Goal: Transaction & Acquisition: Purchase product/service

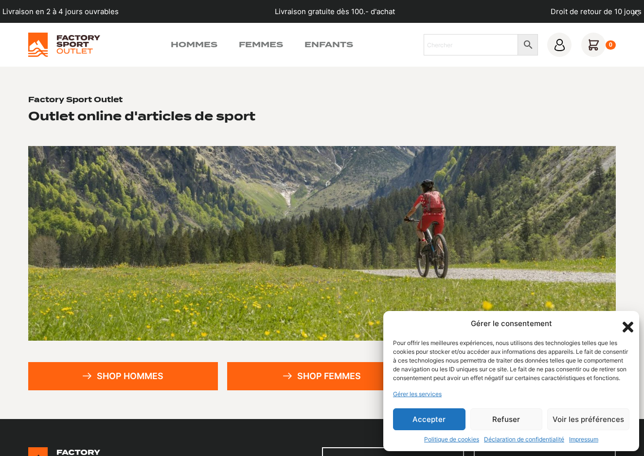
click at [449, 417] on button "Accepter" at bounding box center [429, 419] width 72 height 22
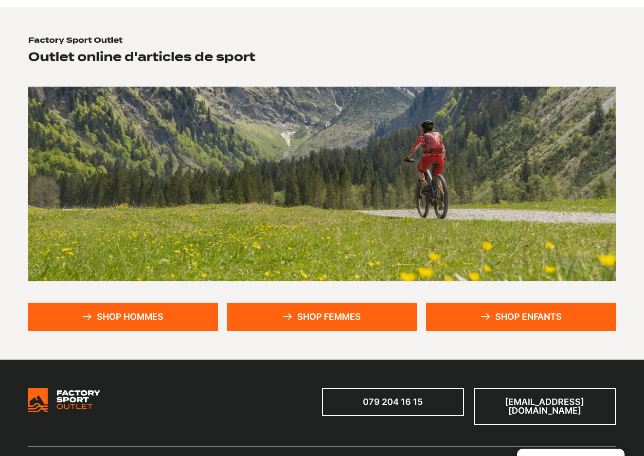
scroll to position [62, 0]
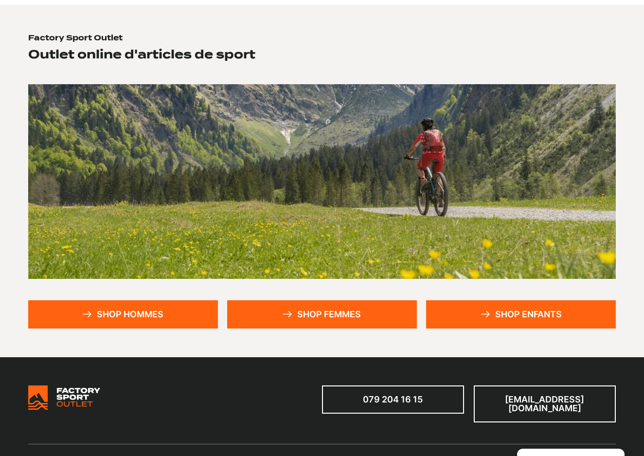
click at [173, 317] on link "Shop hommes" at bounding box center [122, 314] width 189 height 28
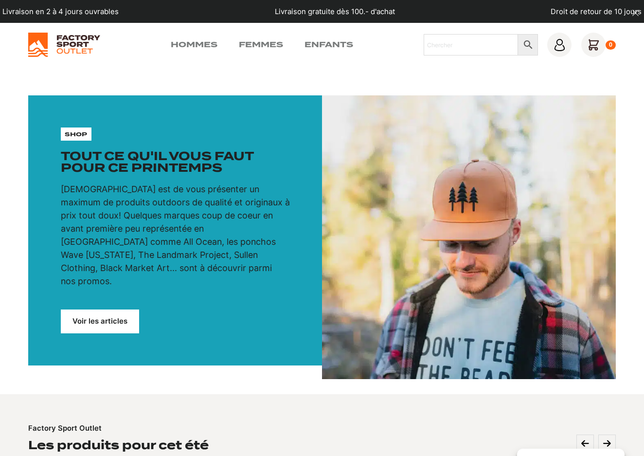
click at [115, 309] on link "Voir les articles" at bounding box center [100, 321] width 79 height 24
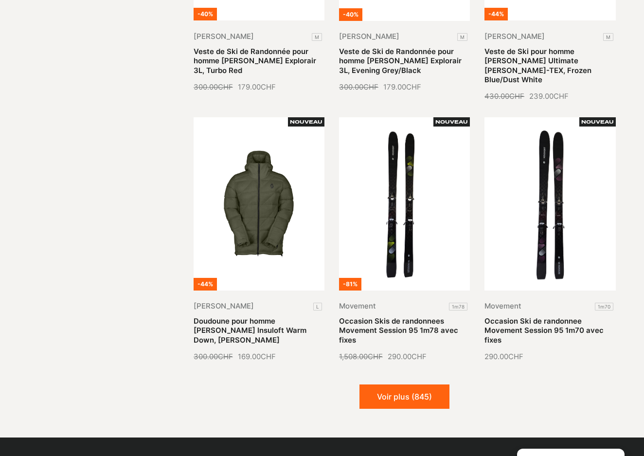
scroll to position [973, 0]
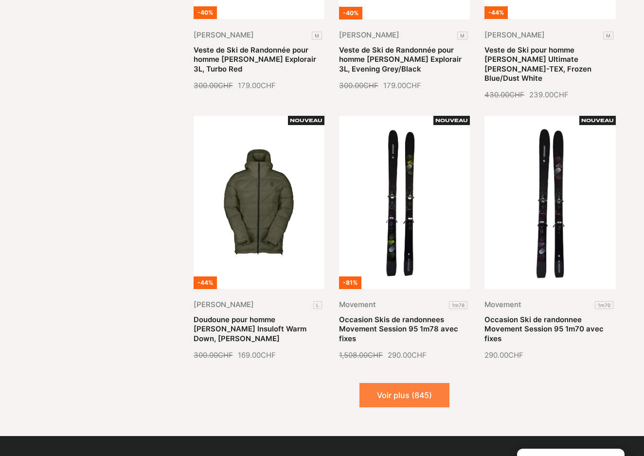
click at [408, 387] on button "Voir plus (845)" at bounding box center [405, 395] width 90 height 24
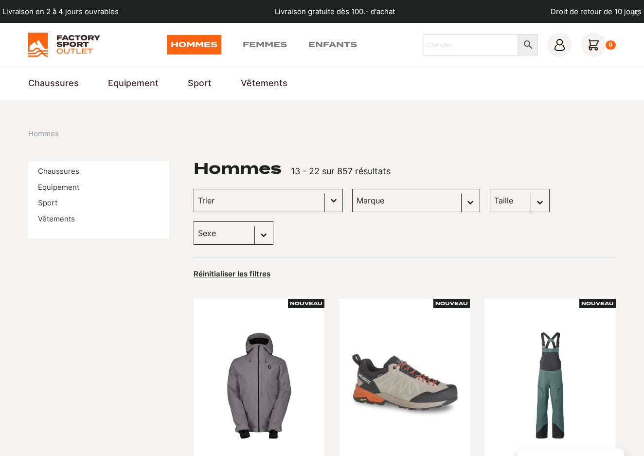
scroll to position [0, 0]
select select "m"
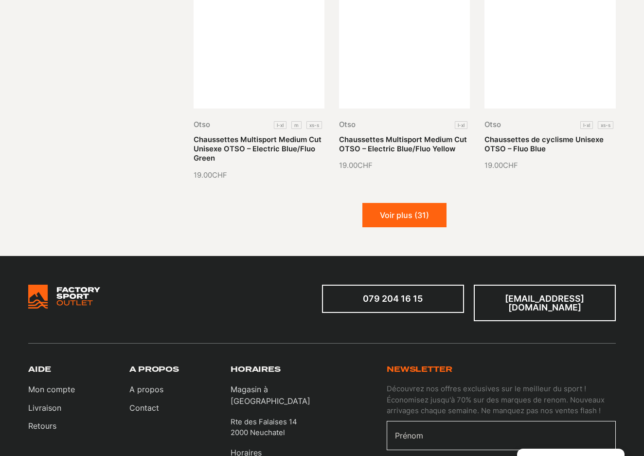
scroll to position [1161, 0]
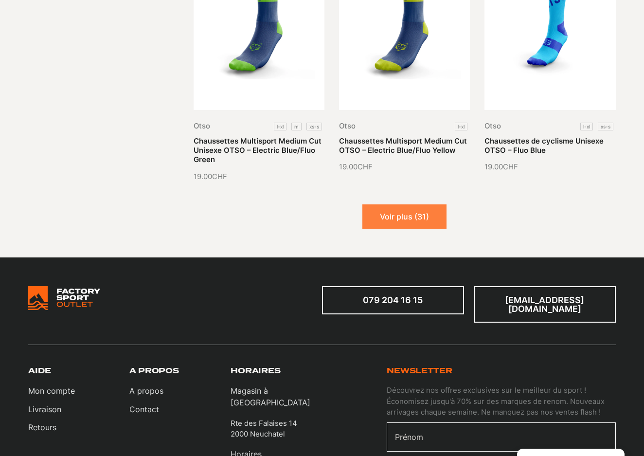
click at [398, 204] on button "Voir plus (31)" at bounding box center [404, 216] width 84 height 24
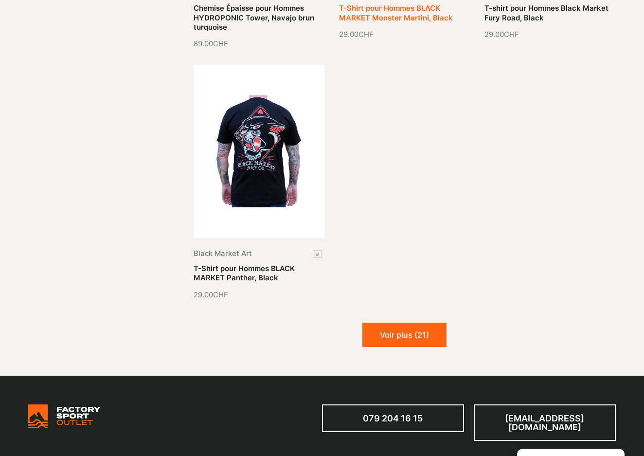
scroll to position [2075, 0]
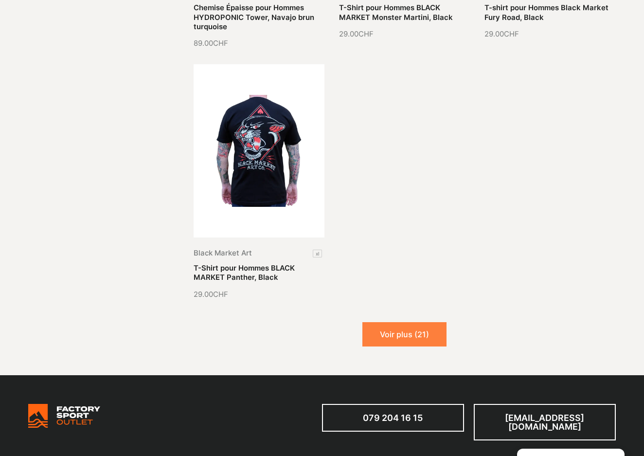
click at [417, 327] on button "Voir plus (21)" at bounding box center [404, 334] width 84 height 24
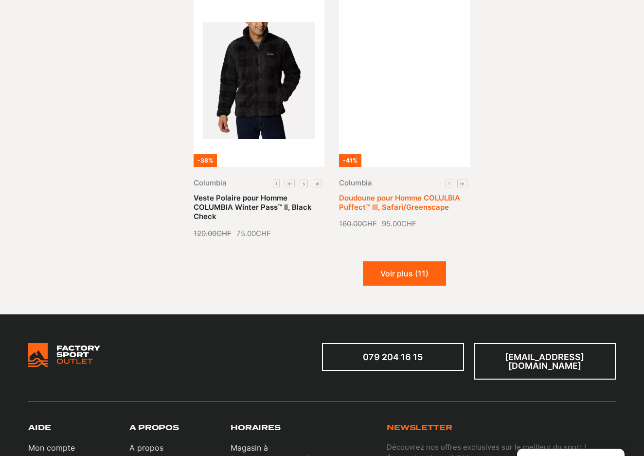
scroll to position [2927, 0]
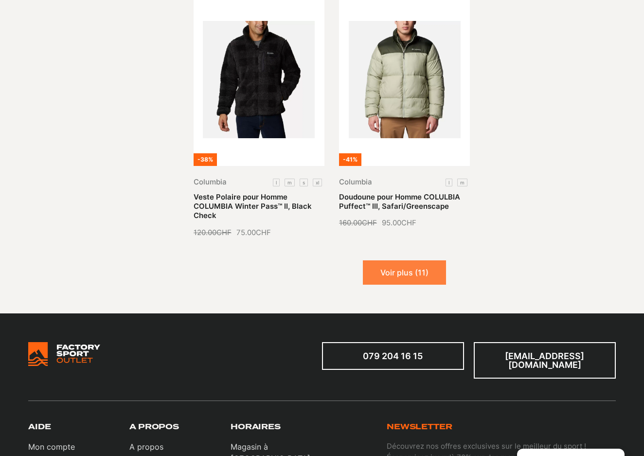
click at [394, 260] on button "Voir plus (11)" at bounding box center [404, 272] width 83 height 24
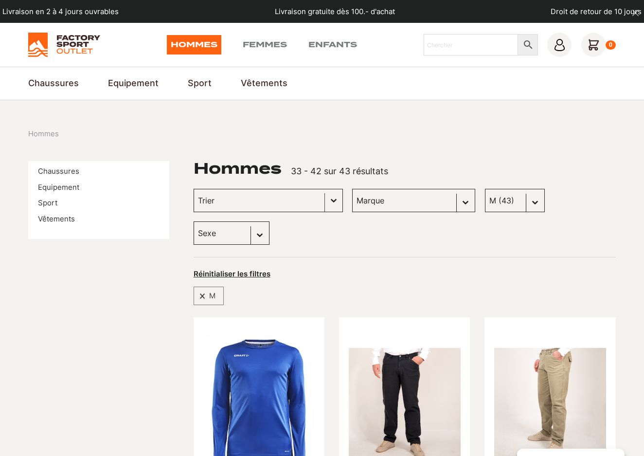
scroll to position [0, 0]
click at [65, 186] on link "Equipement" at bounding box center [58, 187] width 41 height 9
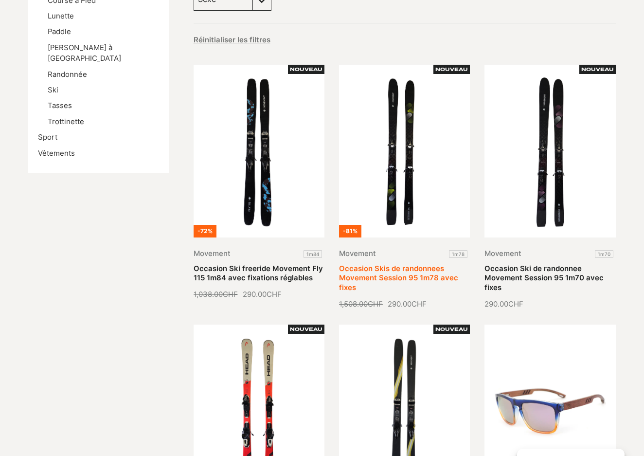
scroll to position [236, 0]
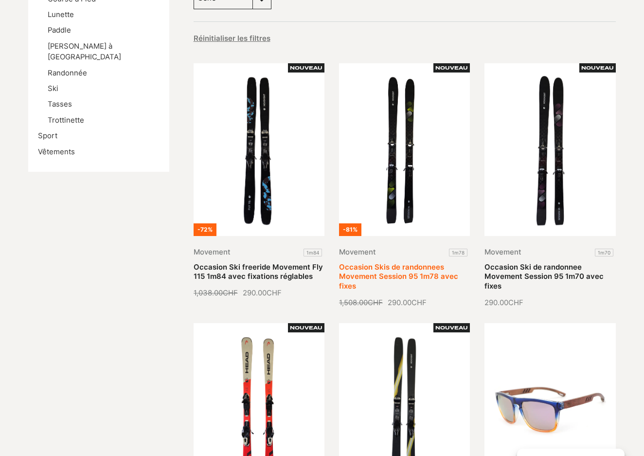
click at [400, 263] on link "Occasion Skis de randonnees Movement Session 95 1m78 avec fixes" at bounding box center [398, 277] width 119 height 28
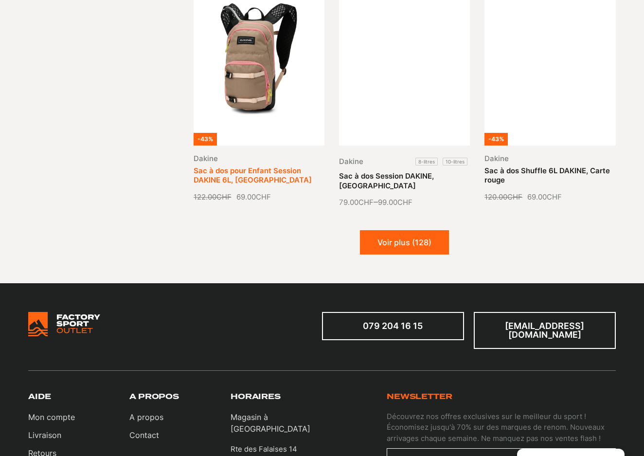
scroll to position [1090, 0]
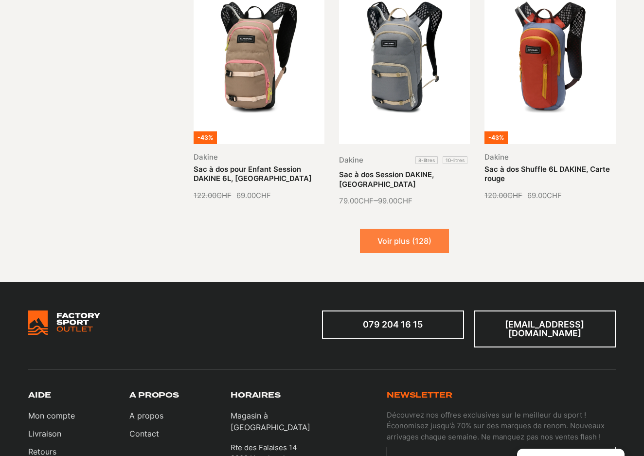
click at [418, 229] on button "Voir plus (128)" at bounding box center [404, 241] width 89 height 24
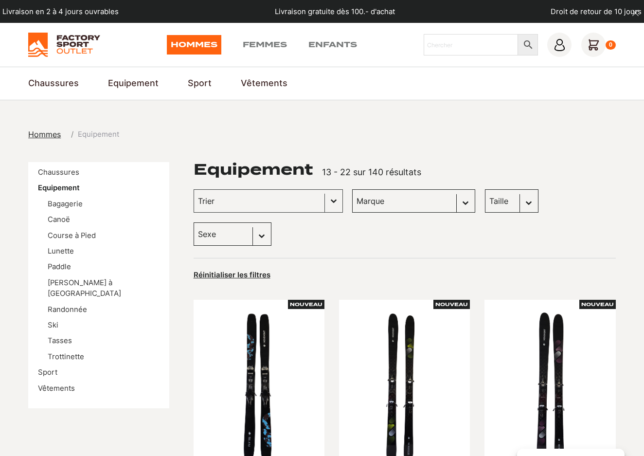
scroll to position [0, 0]
click at [58, 265] on link "Paddle" at bounding box center [59, 266] width 23 height 9
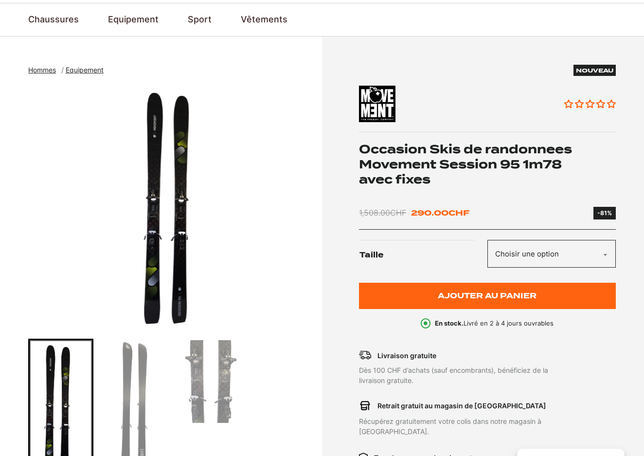
scroll to position [65, 0]
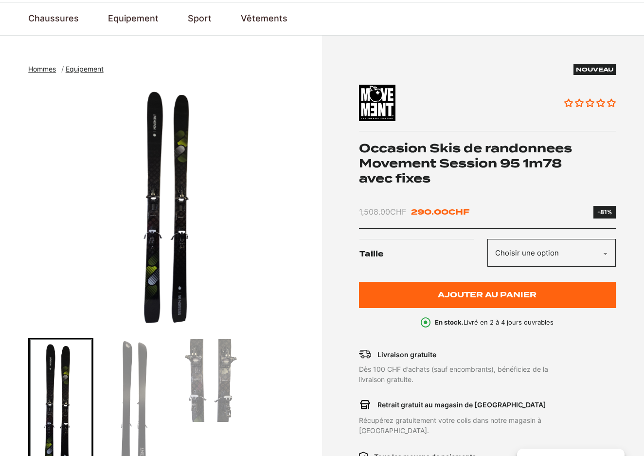
click at [174, 228] on img "1 of 3" at bounding box center [172, 206] width 289 height 243
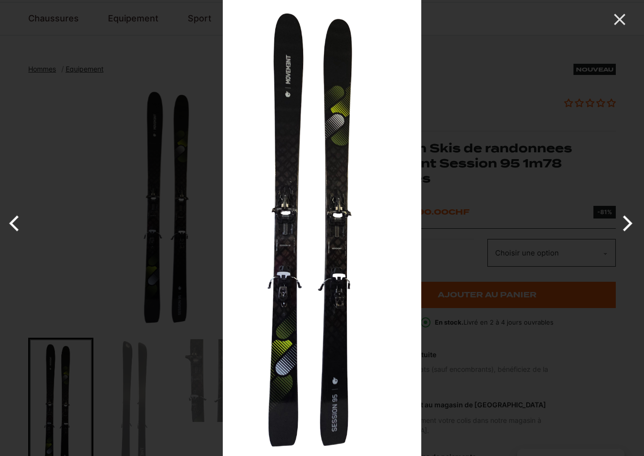
click at [620, 222] on button "Next" at bounding box center [626, 223] width 36 height 49
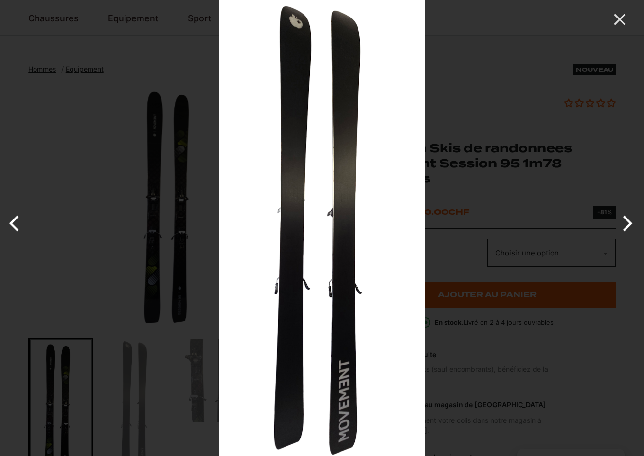
click at [620, 222] on button "Next" at bounding box center [626, 223] width 36 height 49
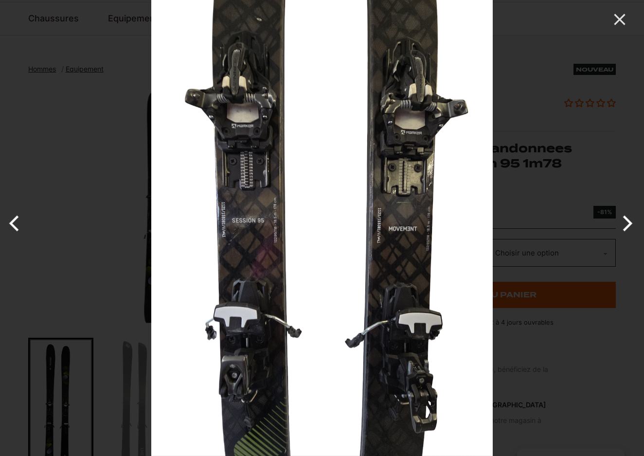
click at [620, 222] on button "Next" at bounding box center [626, 223] width 36 height 49
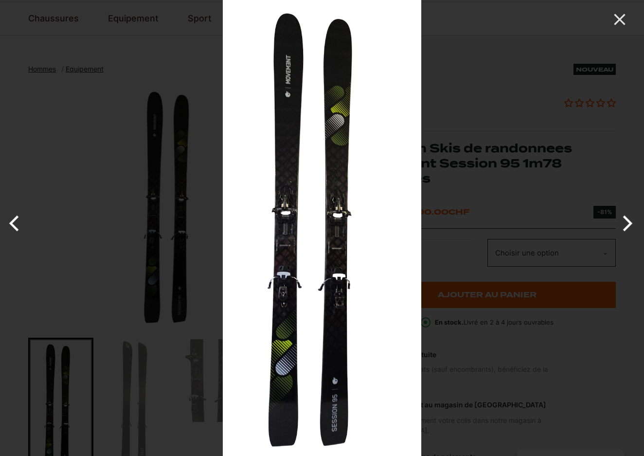
click at [620, 222] on button "Next" at bounding box center [626, 223] width 36 height 49
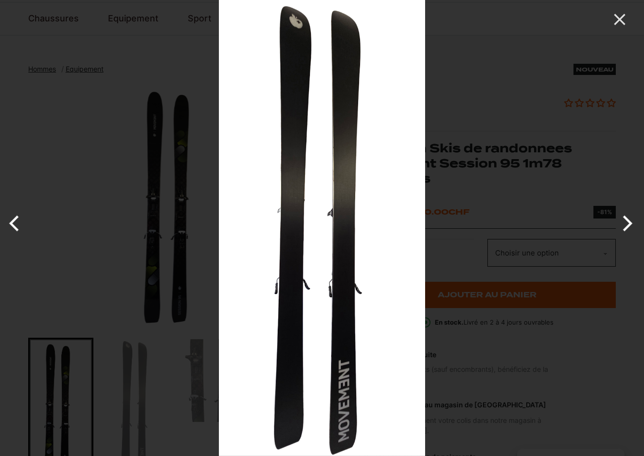
click at [620, 222] on button "Next" at bounding box center [626, 223] width 36 height 49
click at [618, 24] on icon "Close" at bounding box center [619, 19] width 19 height 19
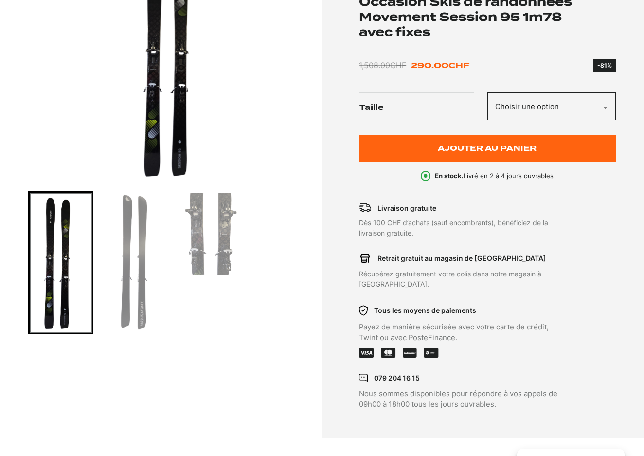
scroll to position [186, 0]
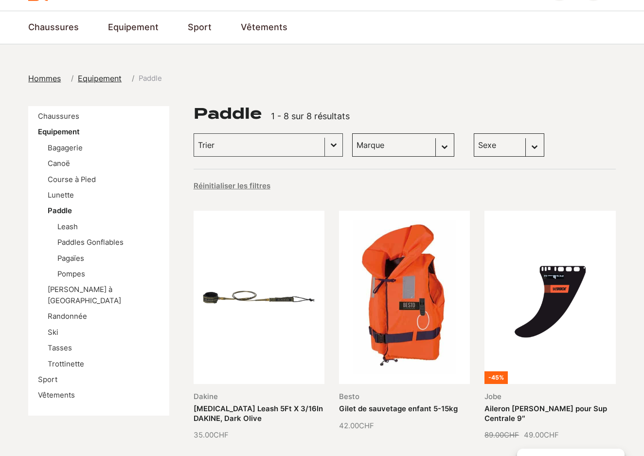
scroll to position [51, 0]
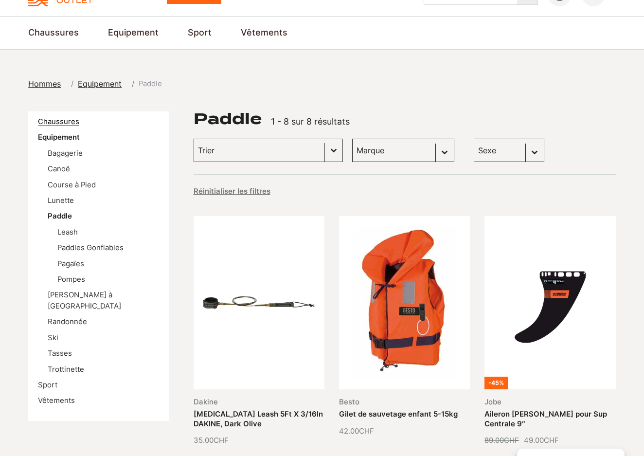
click at [55, 118] on link "Chaussures" at bounding box center [58, 121] width 41 height 9
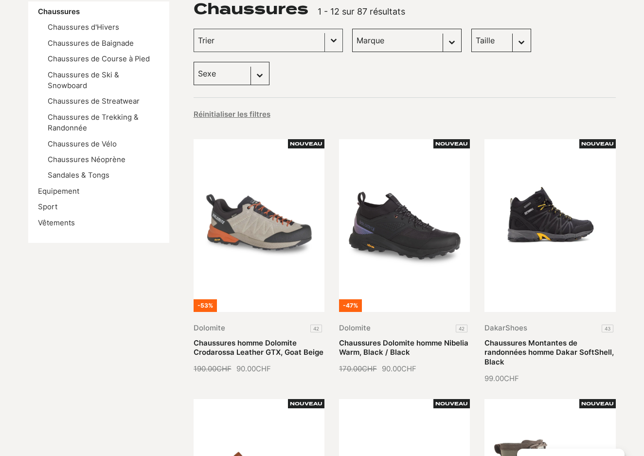
scroll to position [151, 0]
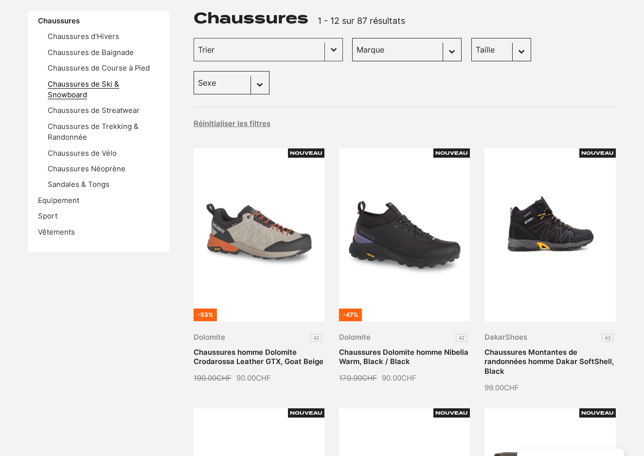
click at [72, 91] on link "Chaussures de Ski & Snowboard" at bounding box center [84, 89] width 72 height 19
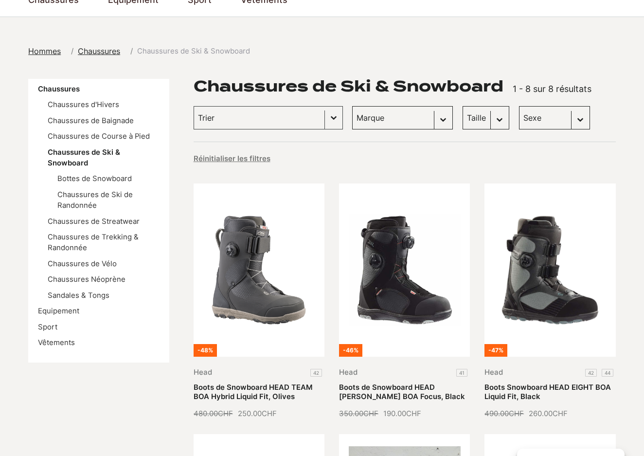
scroll to position [81, 0]
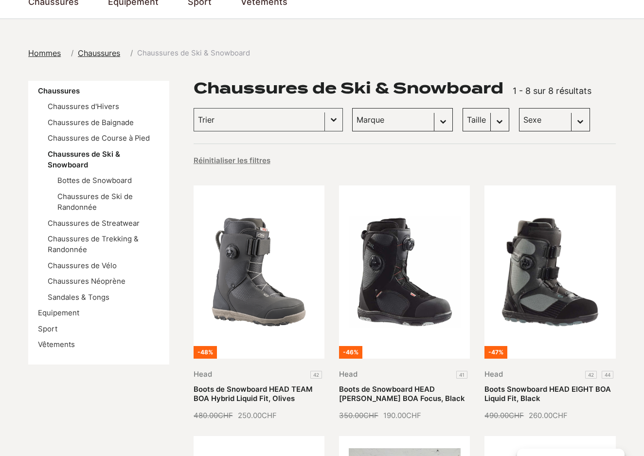
select select "femmes"
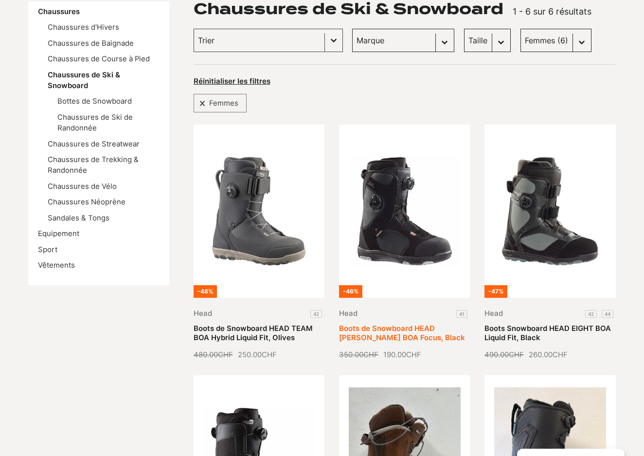
scroll to position [160, 0]
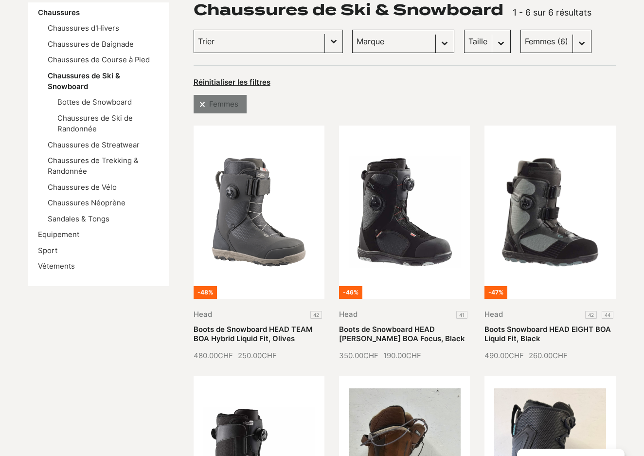
click at [203, 103] on span at bounding box center [201, 104] width 7 height 6
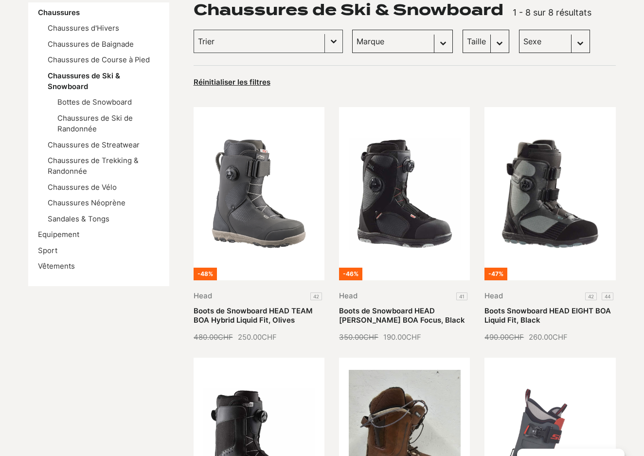
select select
select select "Offcanvas"
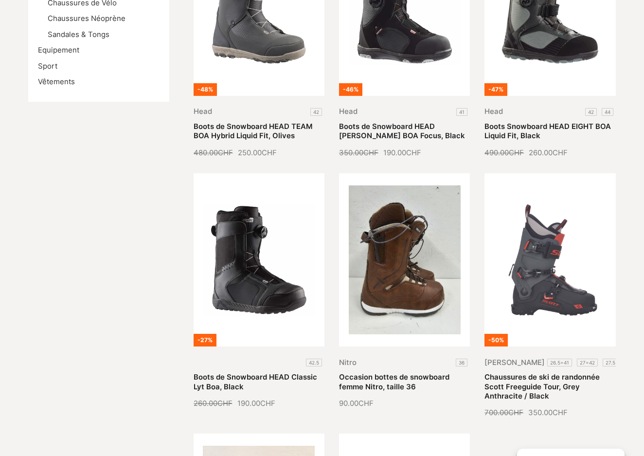
scroll to position [344, 0]
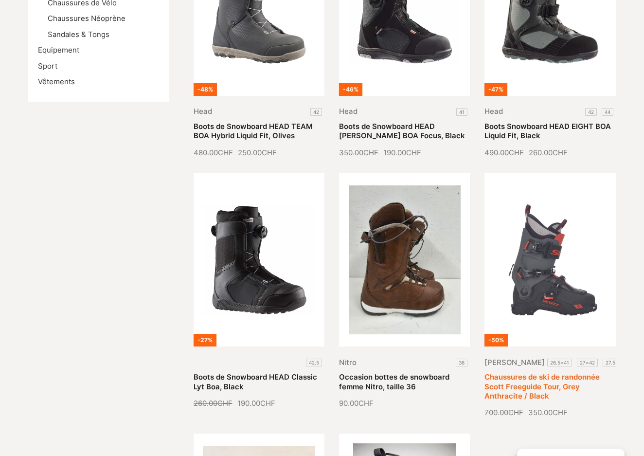
click at [522, 373] on link "Chaussures de ski de randonnée Scott Freeguide Tour, Grey Anthracite / Black" at bounding box center [542, 387] width 115 height 28
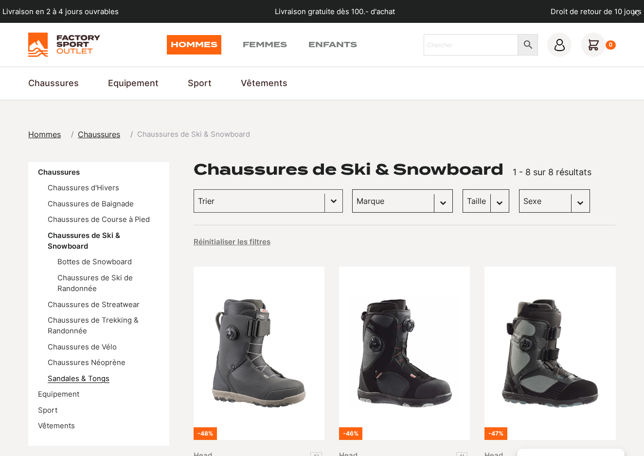
click at [72, 374] on link "Sandales & Tongs" at bounding box center [79, 378] width 62 height 9
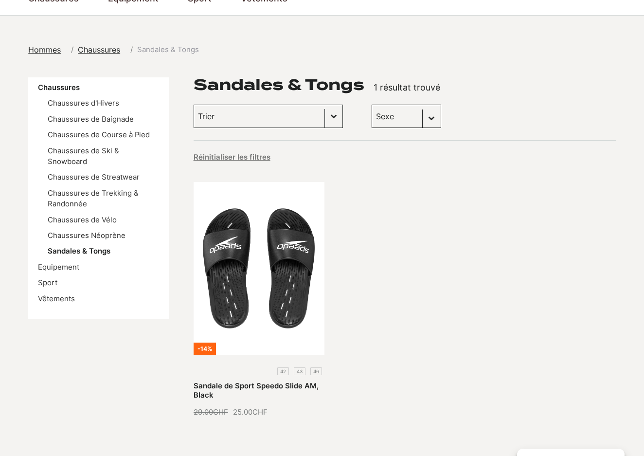
scroll to position [54, 0]
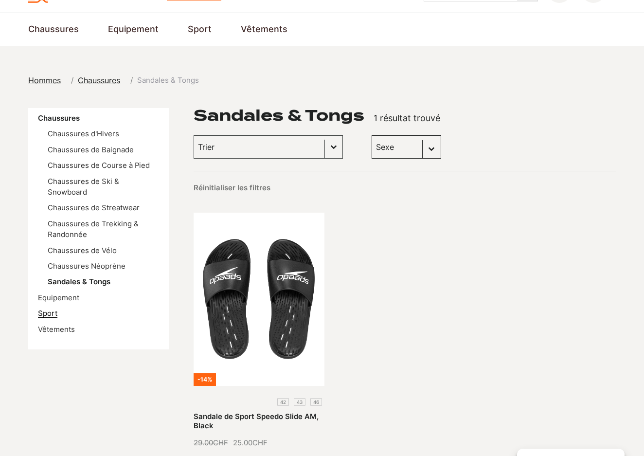
click at [53, 311] on link "Sport" at bounding box center [47, 313] width 19 height 9
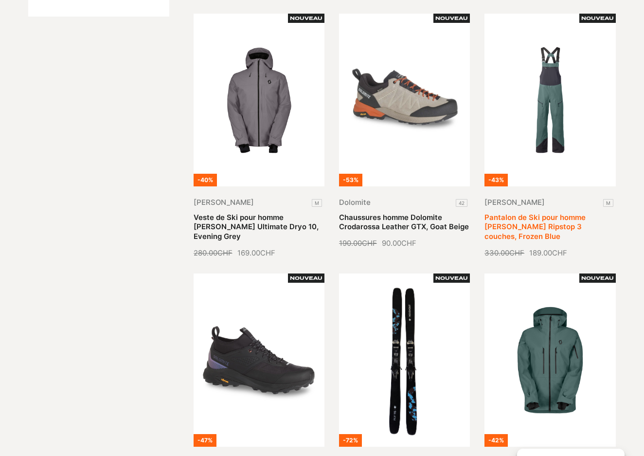
scroll to position [284, 0]
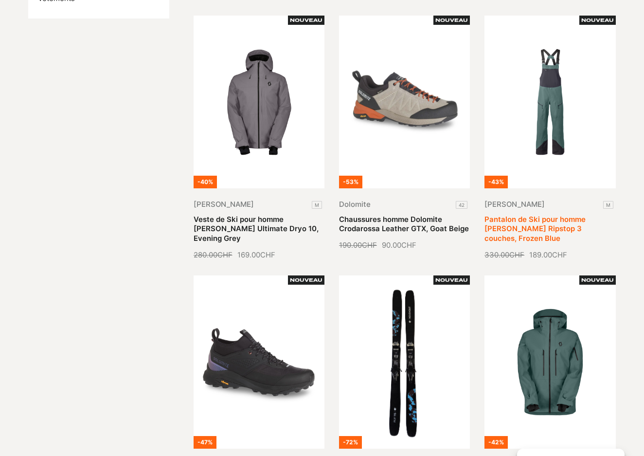
click at [553, 215] on link "Pantalon de Ski pour homme SCOTT Vertic Ripstop 3 couches, Frozen Blue" at bounding box center [535, 229] width 101 height 28
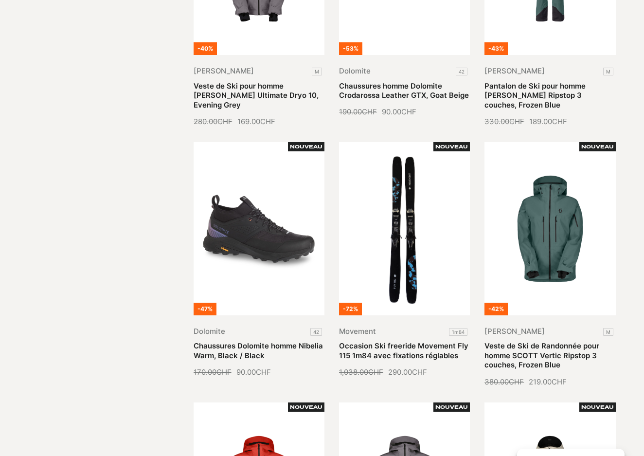
scroll to position [421, 0]
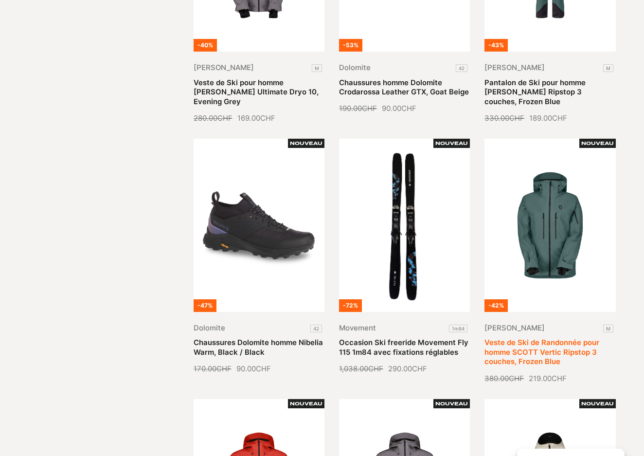
click at [548, 338] on link "Veste de Ski de Randonnée pour homme SCOTT Vertic Ripstop 3 couches, Frozen Blue" at bounding box center [542, 352] width 115 height 28
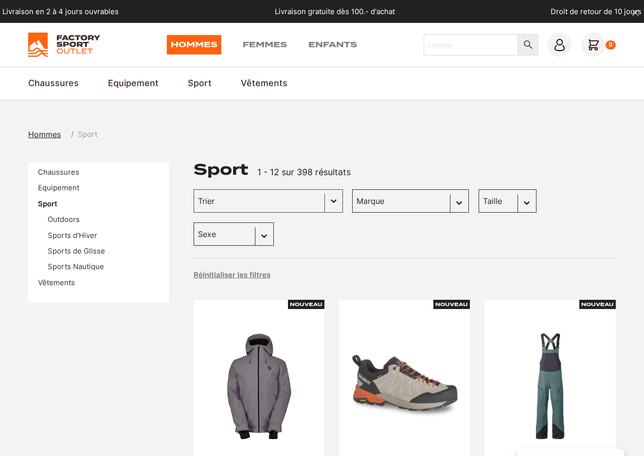
scroll to position [0, 0]
select select "scott"
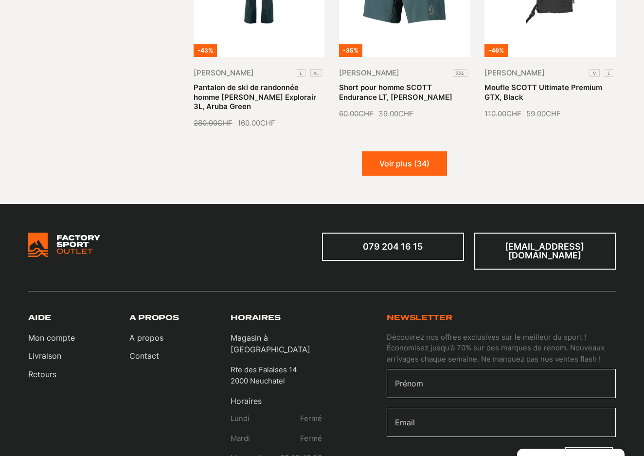
scroll to position [1218, 0]
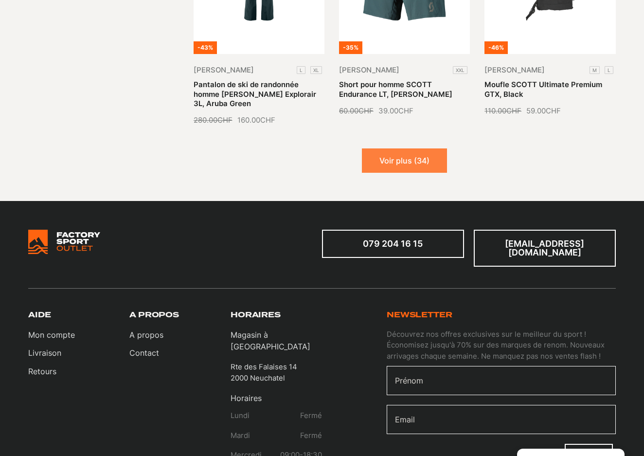
click at [422, 148] on button "Voir plus (34)" at bounding box center [404, 160] width 85 height 24
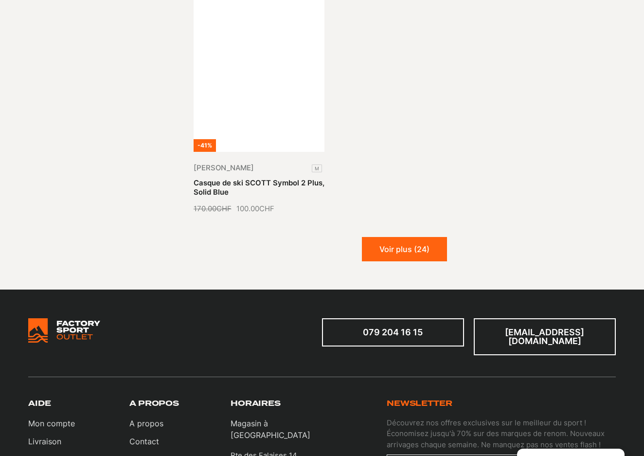
scroll to position [2263, 0]
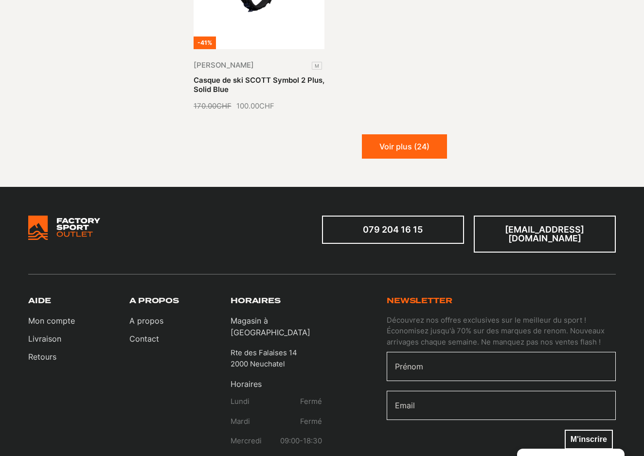
click at [423, 134] on button "Voir plus (24)" at bounding box center [404, 146] width 85 height 24
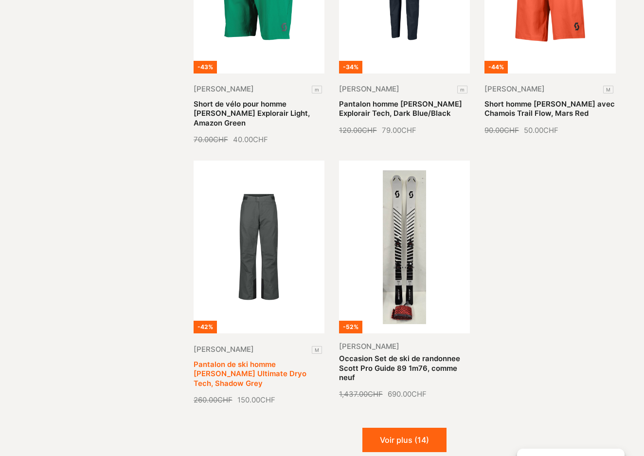
scroll to position [2751, 0]
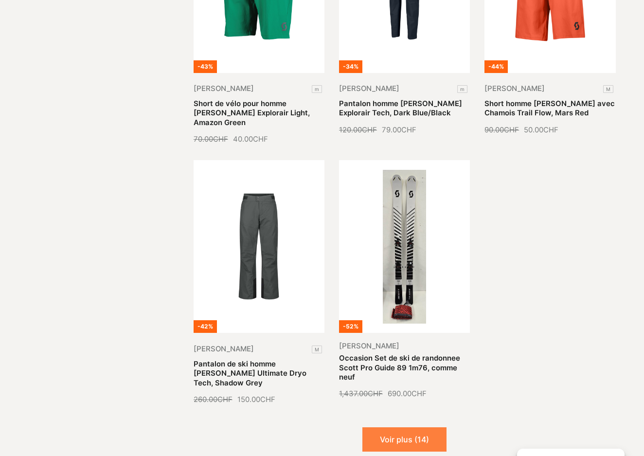
click at [410, 427] on button "Voir plus (14)" at bounding box center [404, 439] width 84 height 24
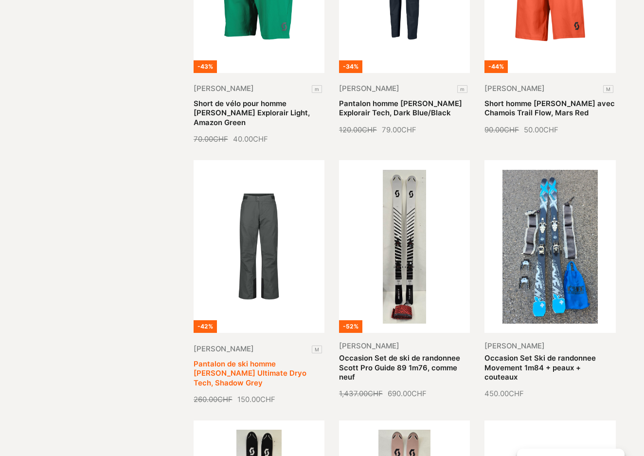
click at [268, 360] on link "Pantalon de ski homme SCOTT Ultimate Dryo Tech, Shadow Grey" at bounding box center [250, 374] width 113 height 28
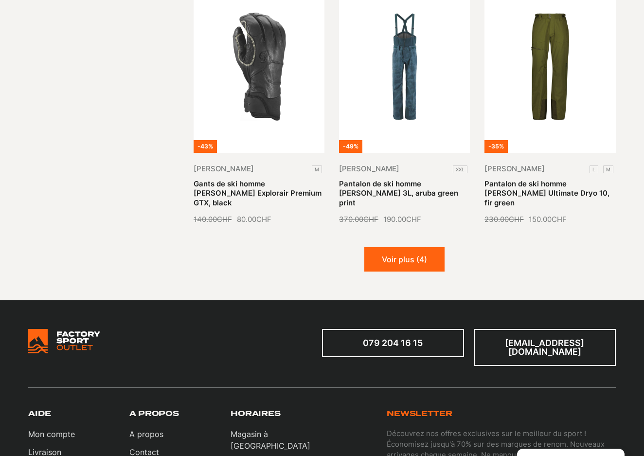
scroll to position [3725, 0]
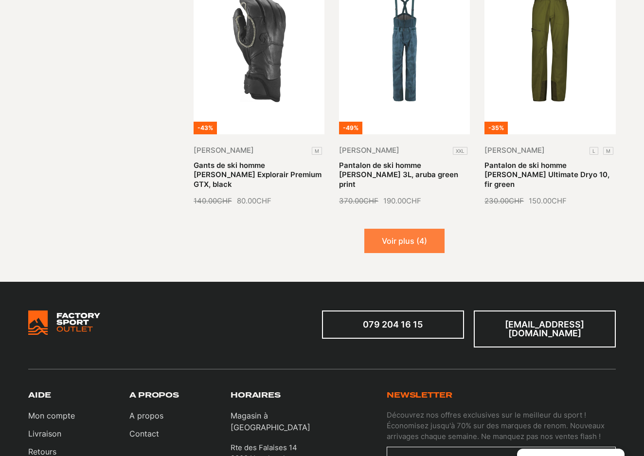
click at [432, 229] on button "Voir plus (4)" at bounding box center [404, 241] width 80 height 24
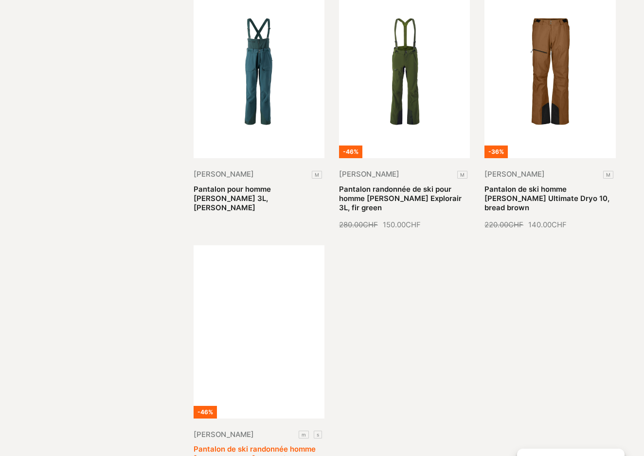
scroll to position [3979, 0]
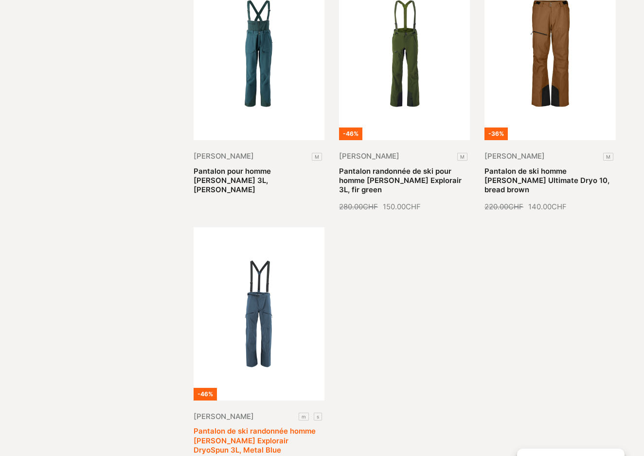
click at [266, 427] on link "Pantalon de ski randonnée homme Scott Explorair DryoSpun 3L, Metal Blue" at bounding box center [255, 441] width 122 height 28
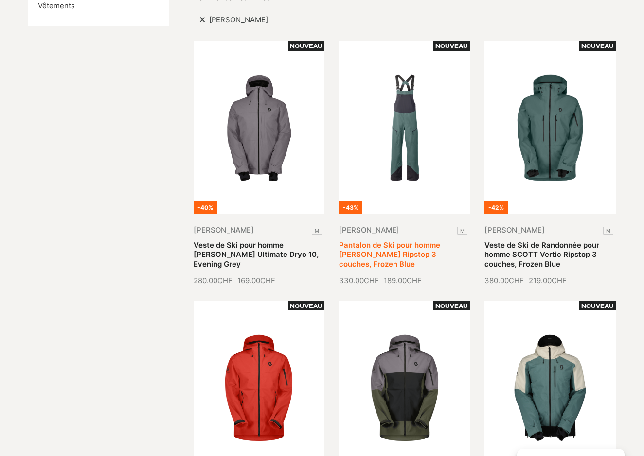
scroll to position [274, 0]
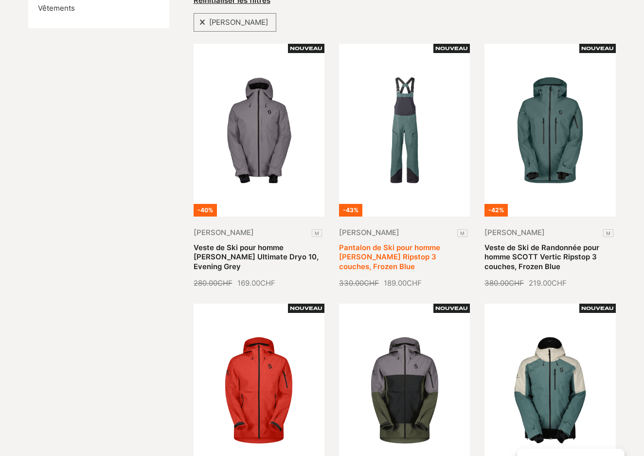
click at [413, 243] on link "Pantalon de Ski pour homme [PERSON_NAME] Ripstop 3 couches, Frozen Blue" at bounding box center [389, 257] width 101 height 28
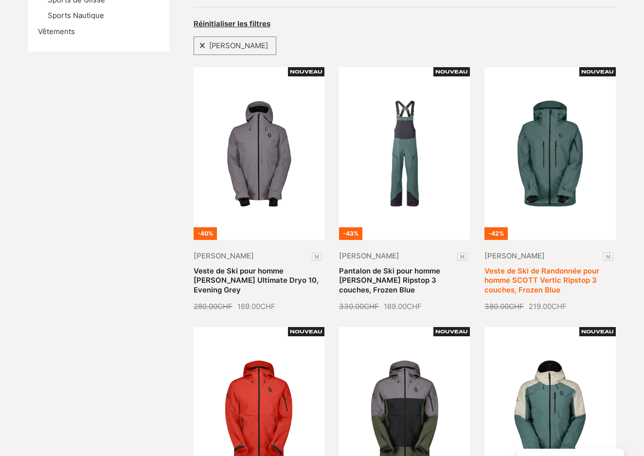
scroll to position [252, 0]
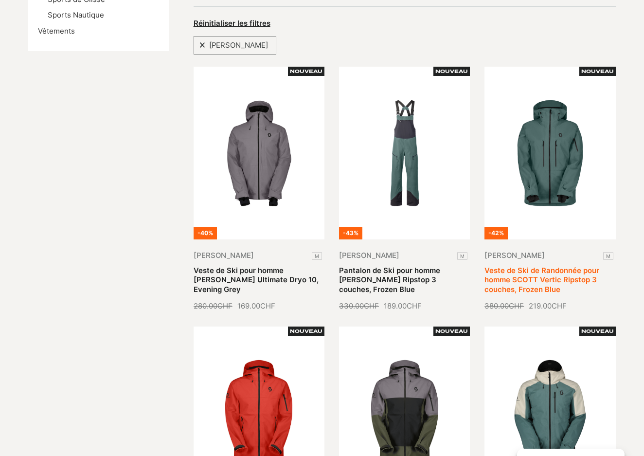
click at [554, 266] on link "Veste de Ski de Randonnée pour homme SCOTT Vertic Ripstop 3 couches, Frozen Blue" at bounding box center [542, 280] width 115 height 28
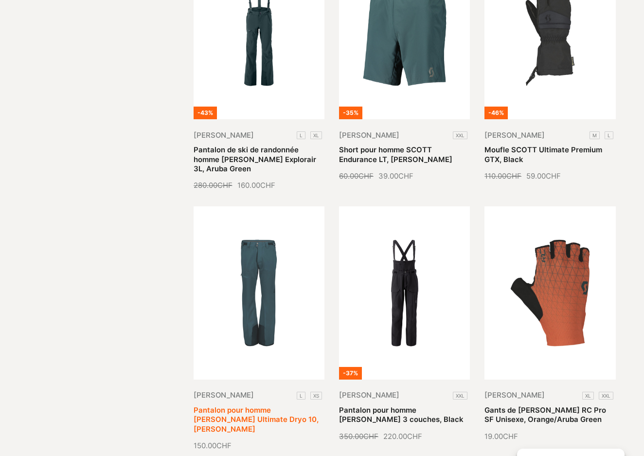
scroll to position [1154, 0]
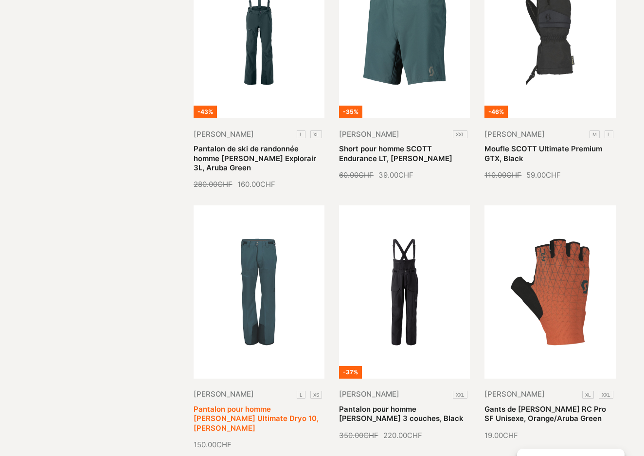
click at [271, 405] on link "Pantalon pour homme SCOTT Ultimate Dryo 10, Aruba Green" at bounding box center [256, 419] width 125 height 28
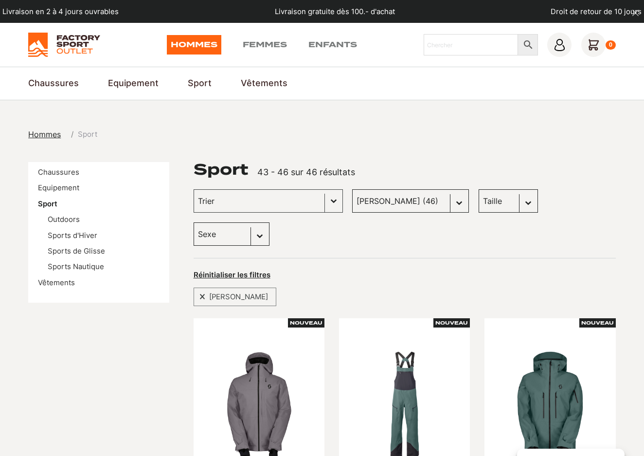
select select "m"
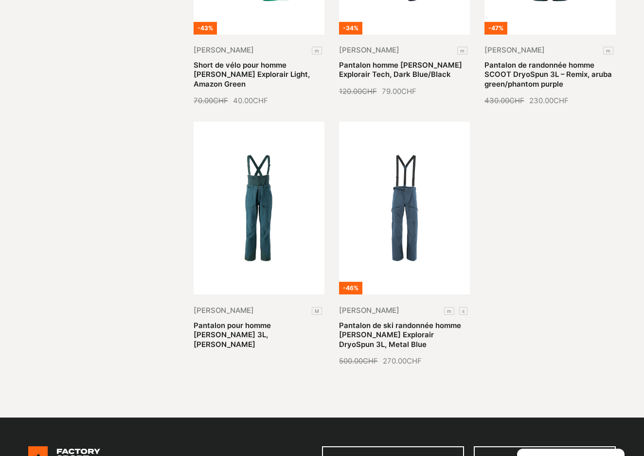
scroll to position [421, 0]
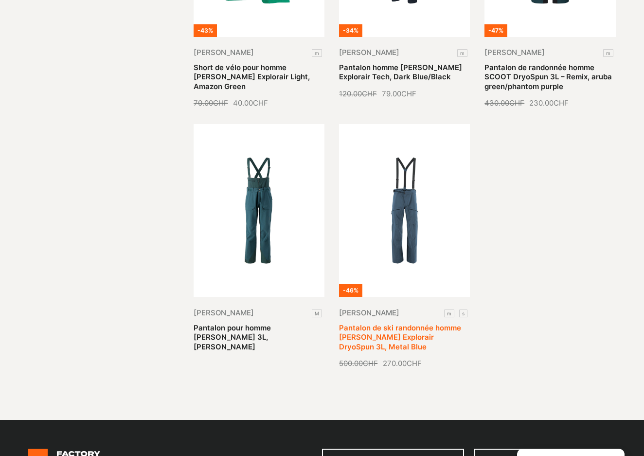
click at [409, 324] on link "Pantalon de ski randonnée homme Scott Explorair DryoSpun 3L, Metal Blue" at bounding box center [400, 338] width 122 height 28
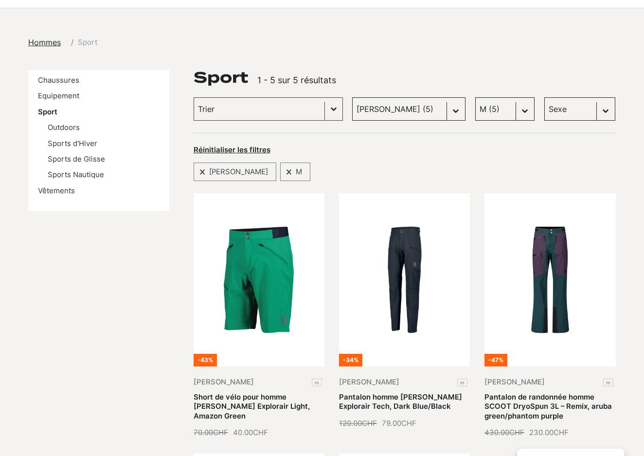
scroll to position [96, 0]
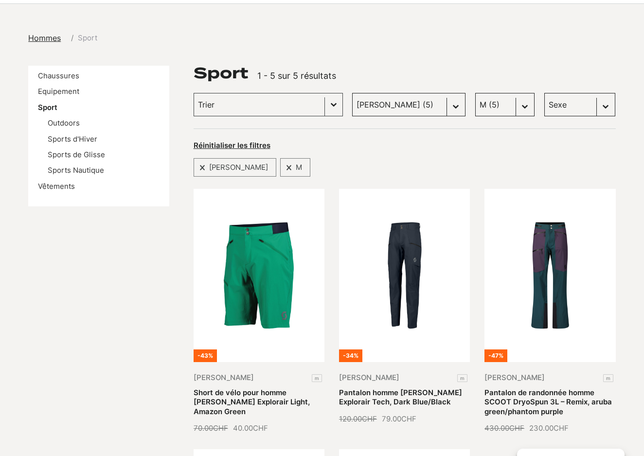
select select
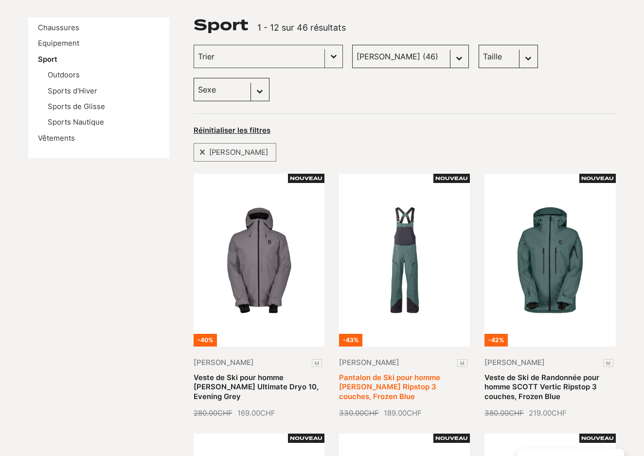
scroll to position [145, 0]
click at [440, 373] on link "Pantalon de Ski pour homme SCOTT Vertic Ripstop 3 couches, Frozen Blue" at bounding box center [389, 387] width 101 height 28
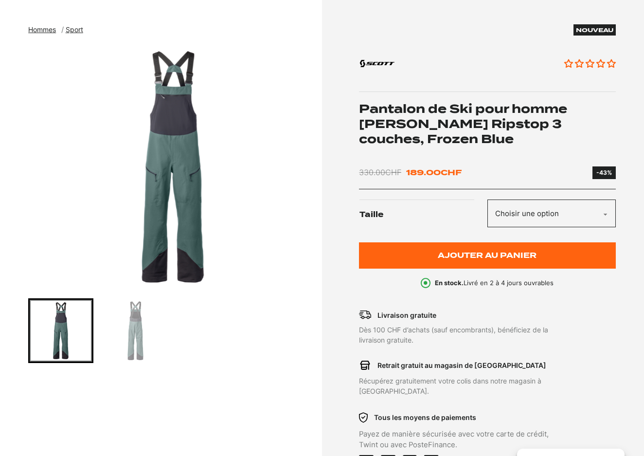
scroll to position [106, 0]
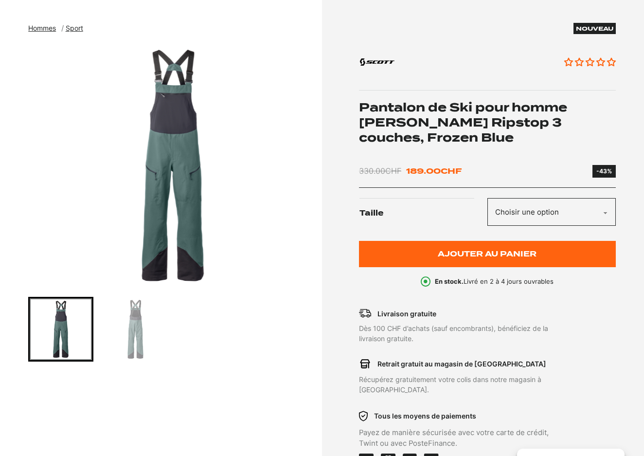
click at [129, 321] on img "Go to slide 2" at bounding box center [136, 329] width 62 height 62
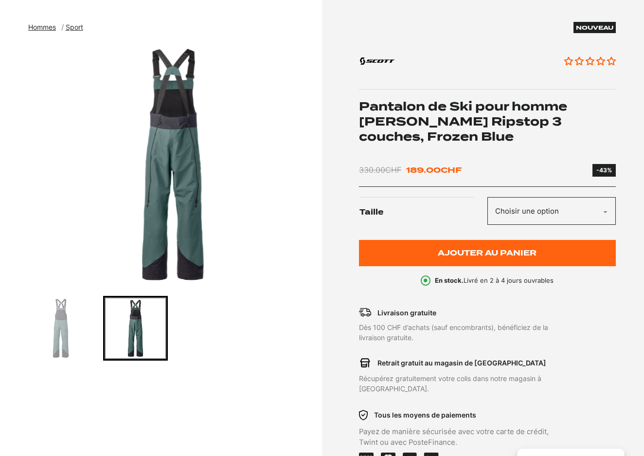
scroll to position [108, 0]
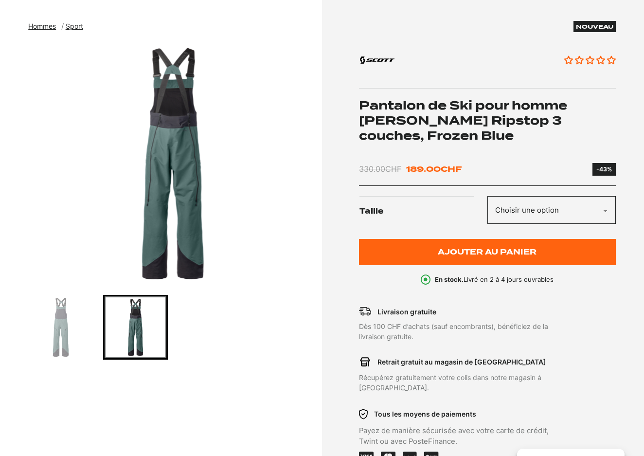
click at [189, 171] on img "2 of 2" at bounding box center [172, 163] width 289 height 243
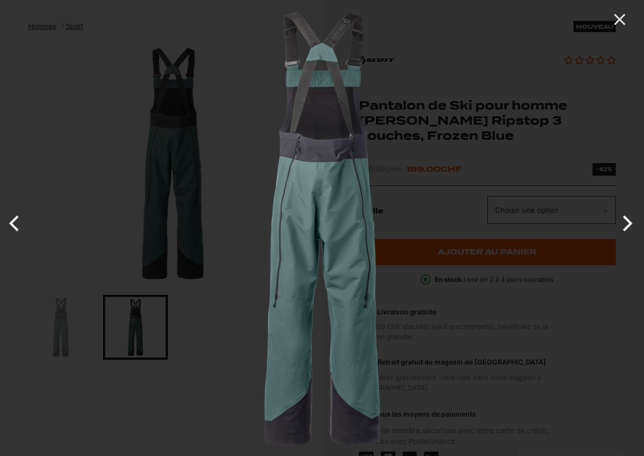
click at [628, 223] on button "Next" at bounding box center [626, 223] width 36 height 49
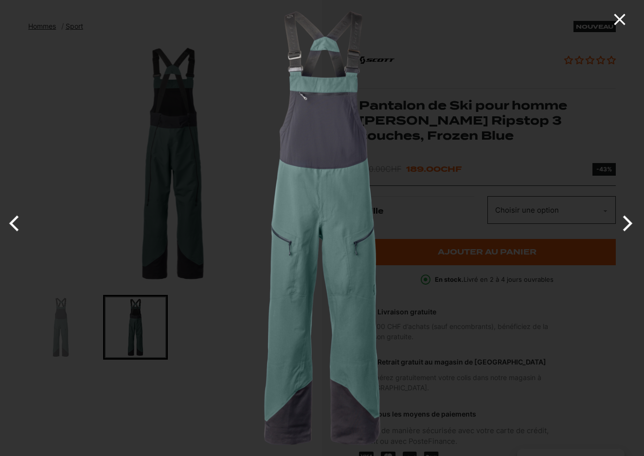
click at [624, 19] on icon "Close" at bounding box center [619, 19] width 19 height 19
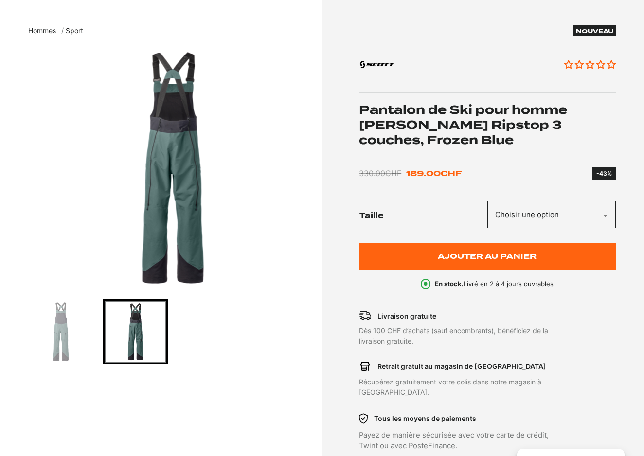
scroll to position [101, 0]
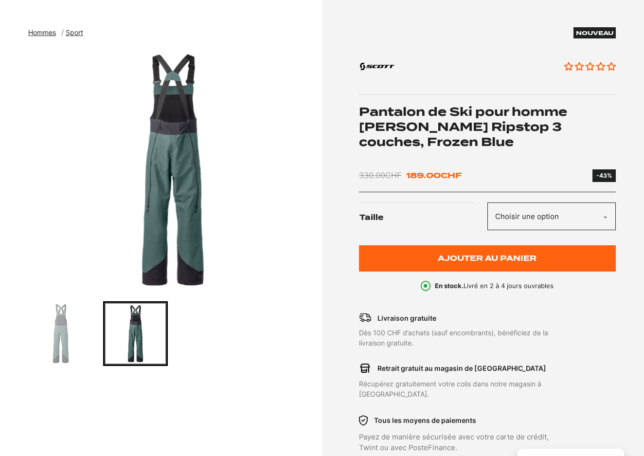
select select "M"
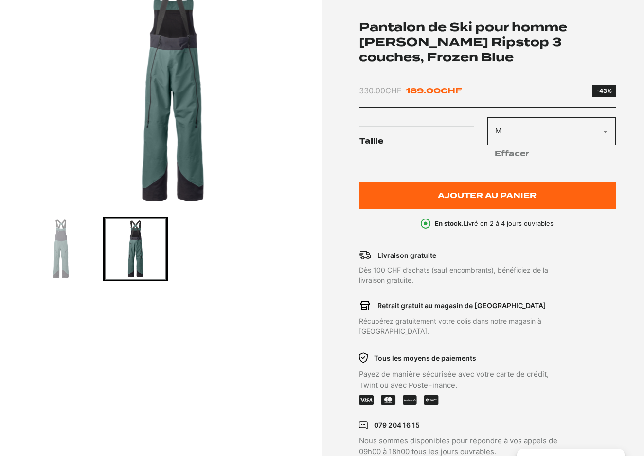
scroll to position [54, 0]
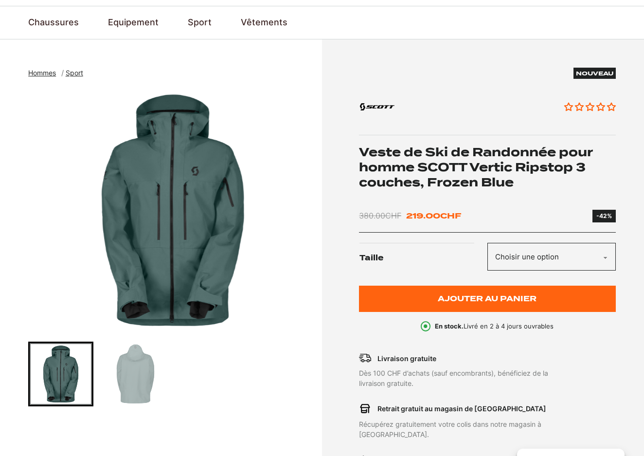
scroll to position [66, 0]
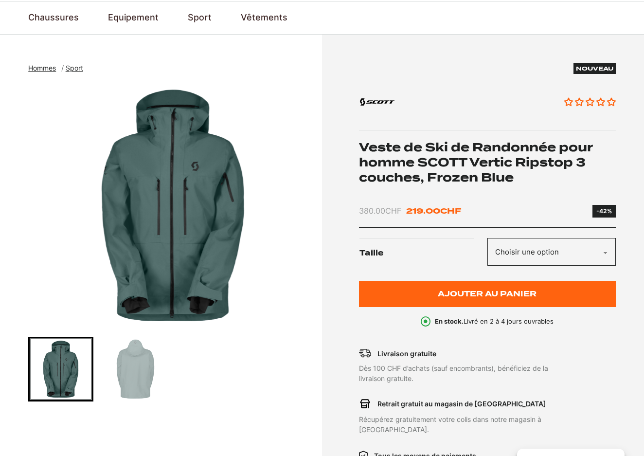
click at [143, 362] on img "Go to slide 2" at bounding box center [136, 369] width 62 height 62
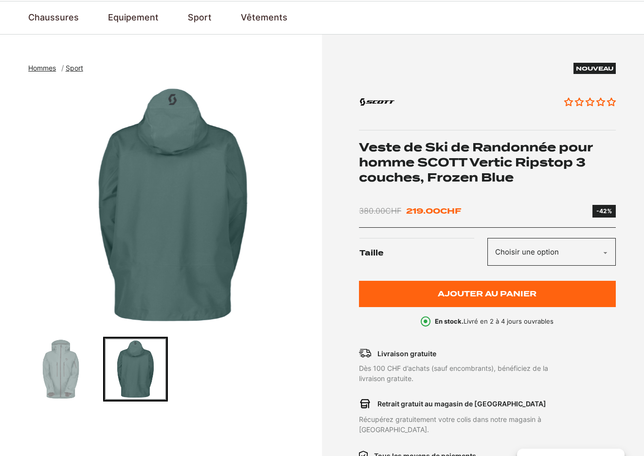
click at [72, 360] on img "Go to slide 1" at bounding box center [61, 369] width 62 height 62
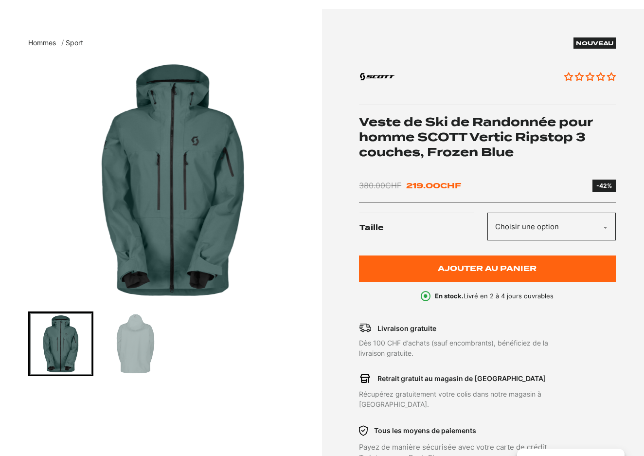
scroll to position [42, 0]
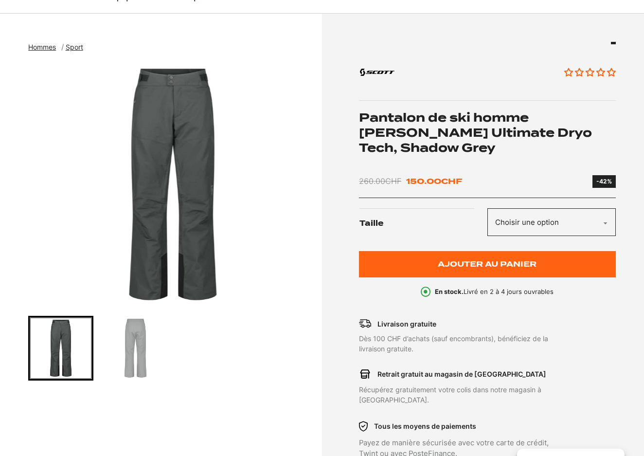
scroll to position [102, 0]
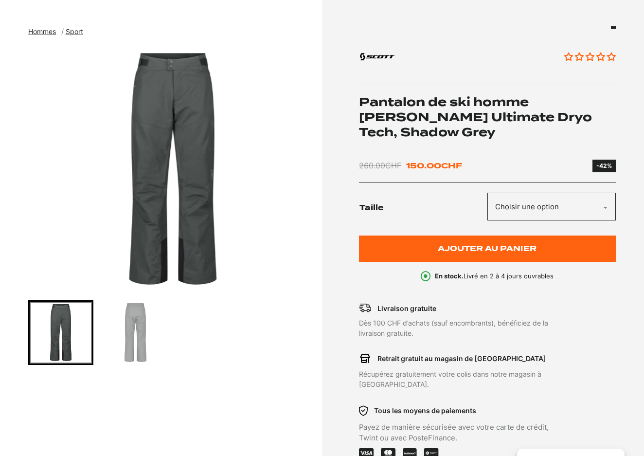
click at [122, 344] on img "Go to slide 2" at bounding box center [136, 333] width 62 height 62
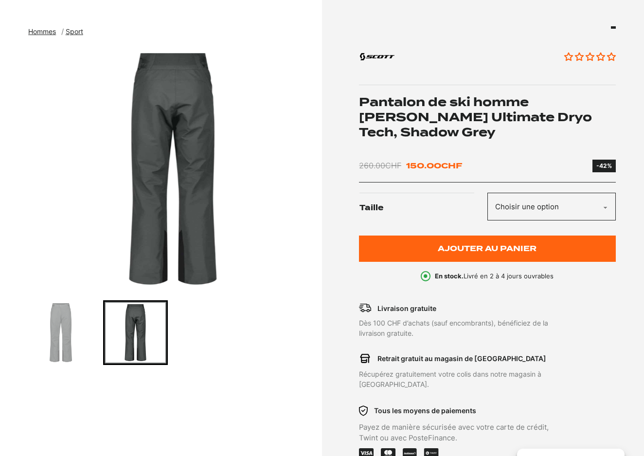
click at [54, 321] on img "Go to slide 1" at bounding box center [61, 333] width 62 height 62
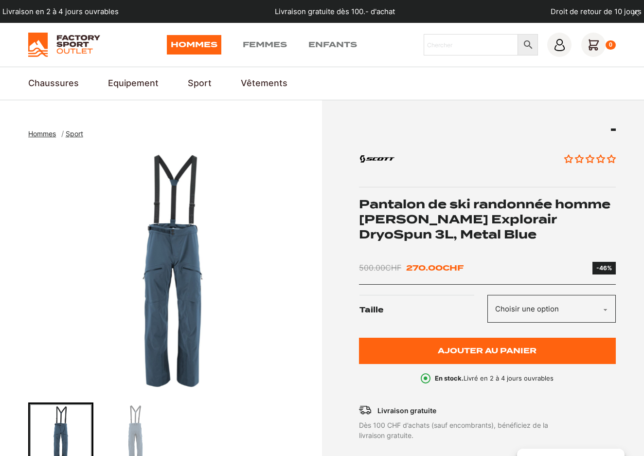
click at [141, 424] on img "Go to slide 2" at bounding box center [136, 435] width 62 height 62
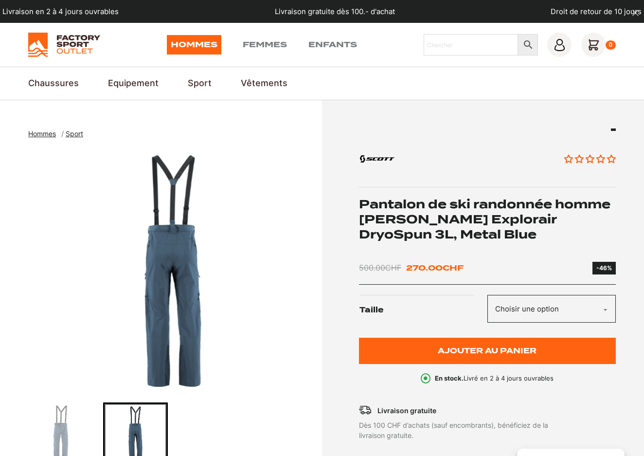
click at [65, 426] on img "Go to slide 1" at bounding box center [61, 435] width 62 height 62
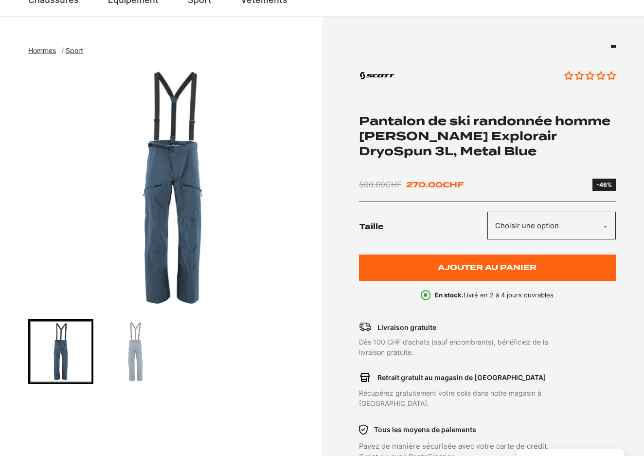
scroll to position [87, 0]
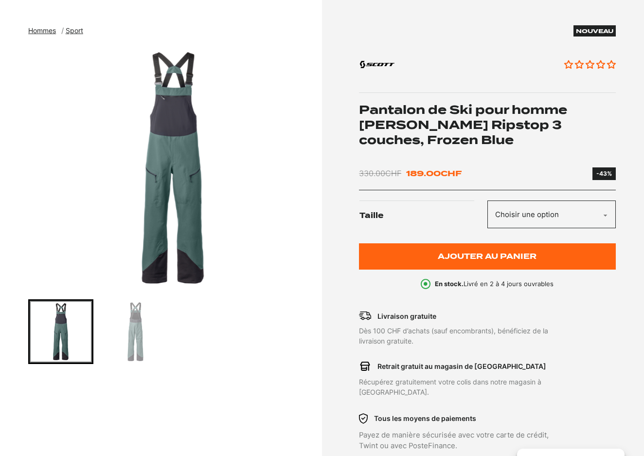
scroll to position [108, 0]
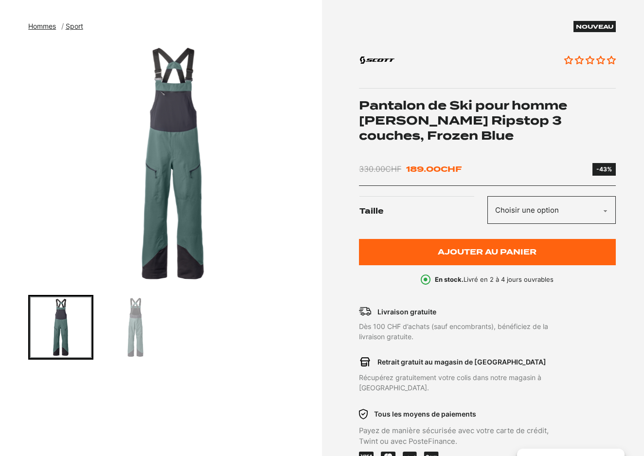
click at [130, 325] on img "Go to slide 2" at bounding box center [136, 327] width 62 height 62
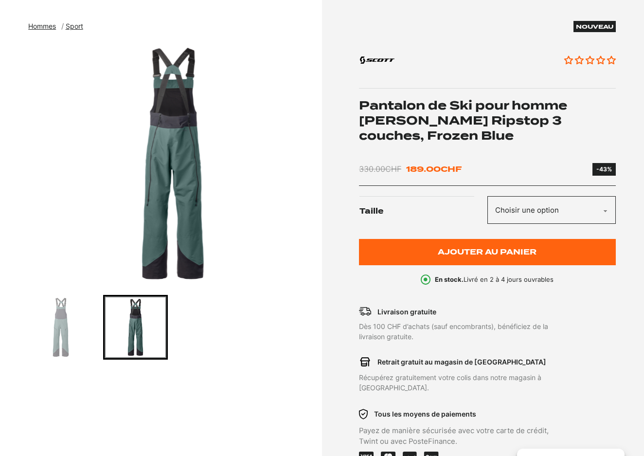
click at [58, 329] on img "Go to slide 1" at bounding box center [61, 327] width 62 height 62
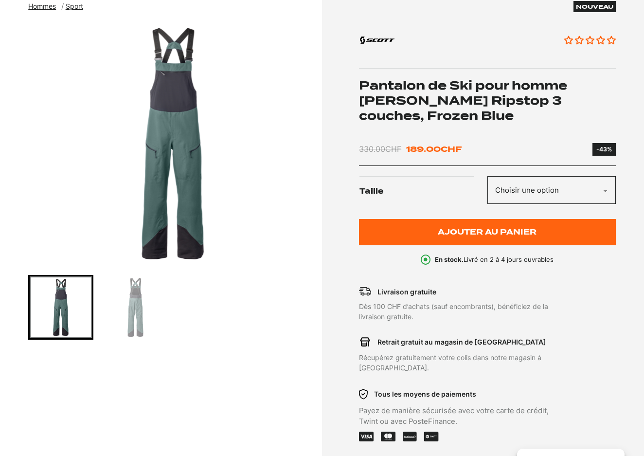
scroll to position [128, 0]
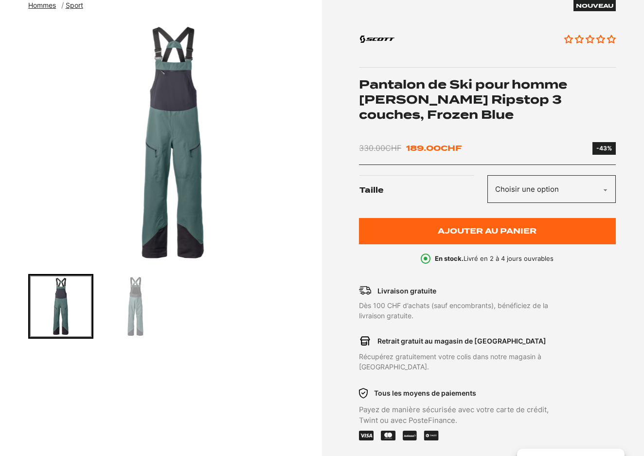
click at [163, 95] on img "1 of 2" at bounding box center [172, 142] width 289 height 243
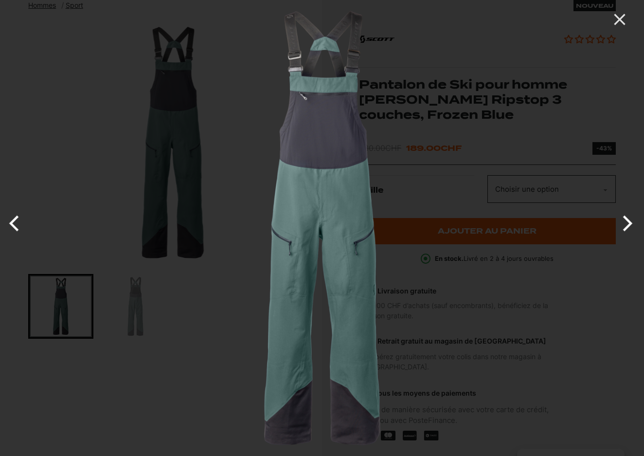
click at [619, 231] on button "Next" at bounding box center [626, 223] width 36 height 49
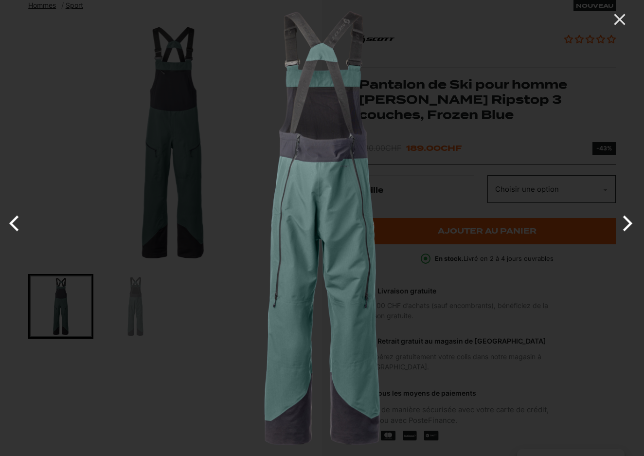
click at [619, 231] on button "Next" at bounding box center [626, 223] width 36 height 49
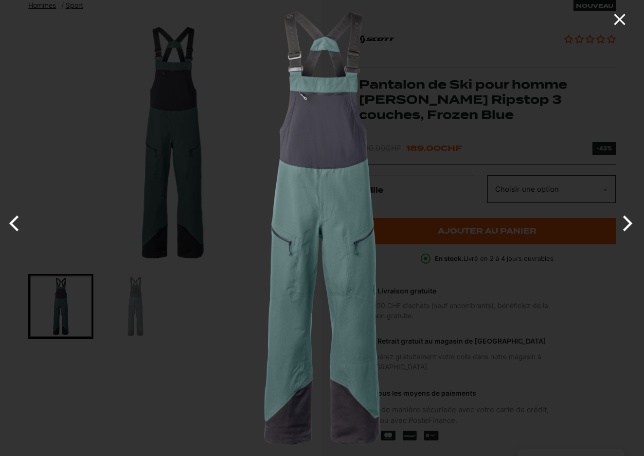
click at [620, 22] on icon "Close" at bounding box center [619, 19] width 19 height 19
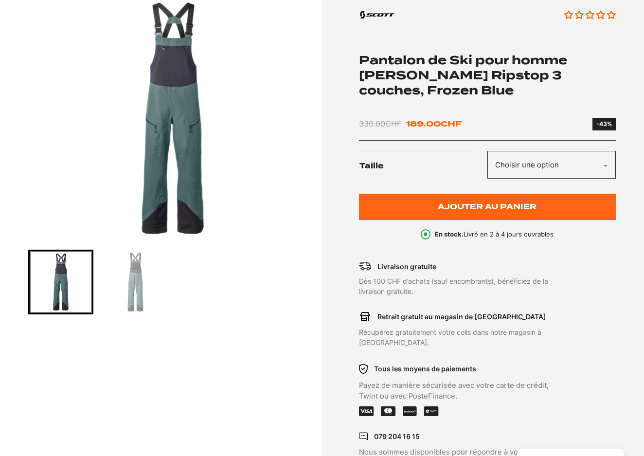
scroll to position [154, 0]
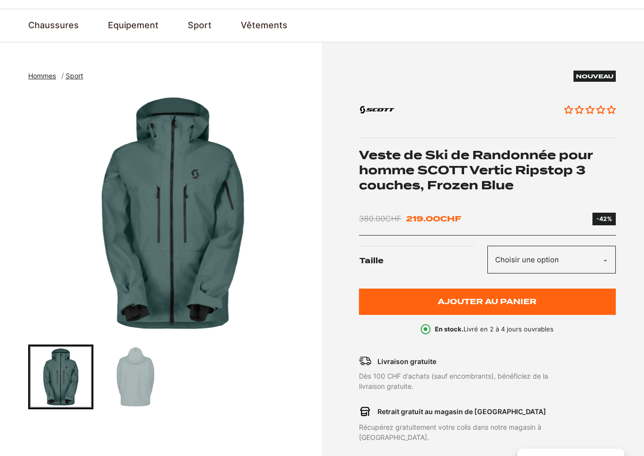
scroll to position [64, 0]
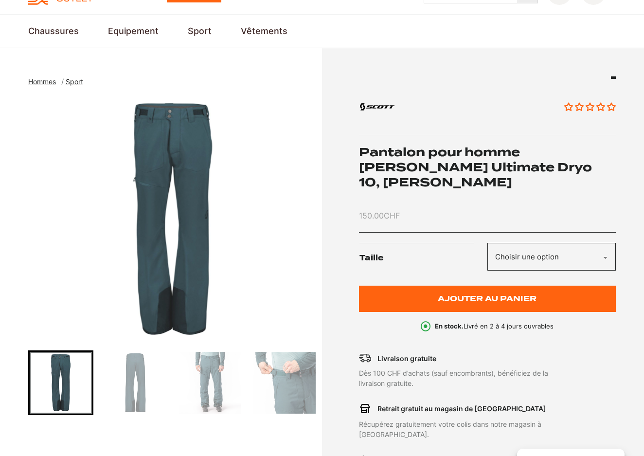
scroll to position [54, 0]
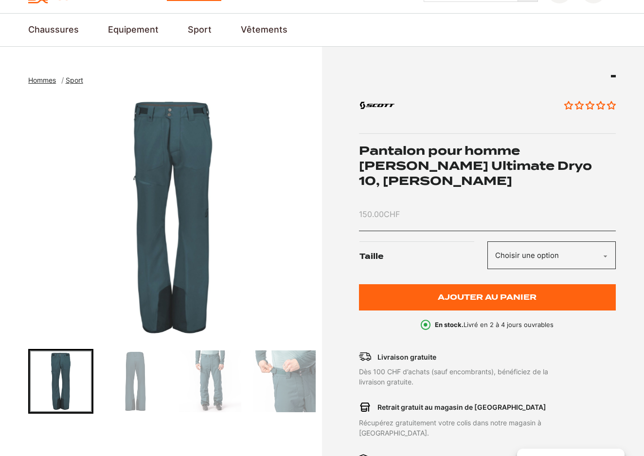
click at [218, 376] on img "Go to slide 3" at bounding box center [210, 381] width 62 height 62
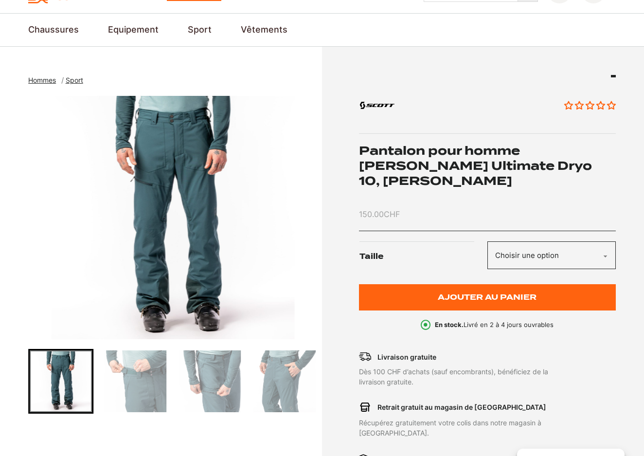
click at [278, 398] on img "Go to slide 6" at bounding box center [284, 381] width 62 height 62
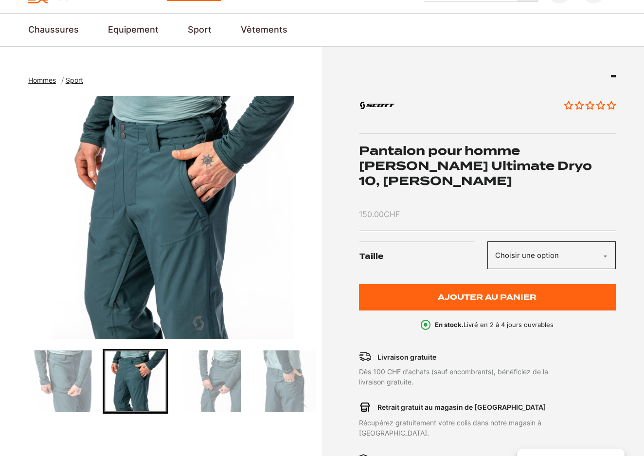
click at [280, 393] on img "Go to slide 8" at bounding box center [284, 381] width 62 height 62
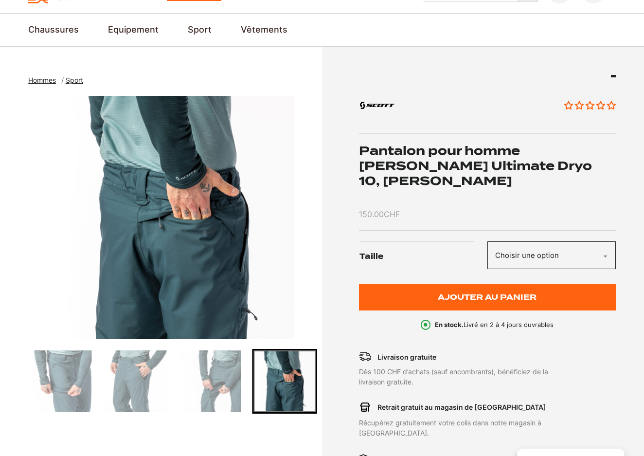
click at [280, 394] on img "Go to slide 8" at bounding box center [285, 381] width 62 height 62
click at [241, 395] on img "Go to slide 7" at bounding box center [210, 381] width 62 height 62
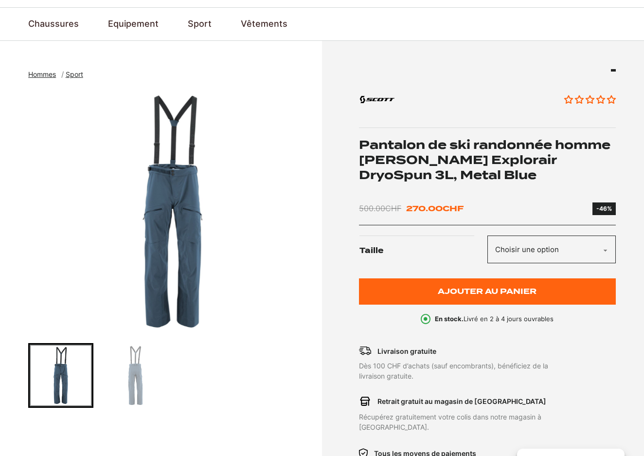
scroll to position [60, 0]
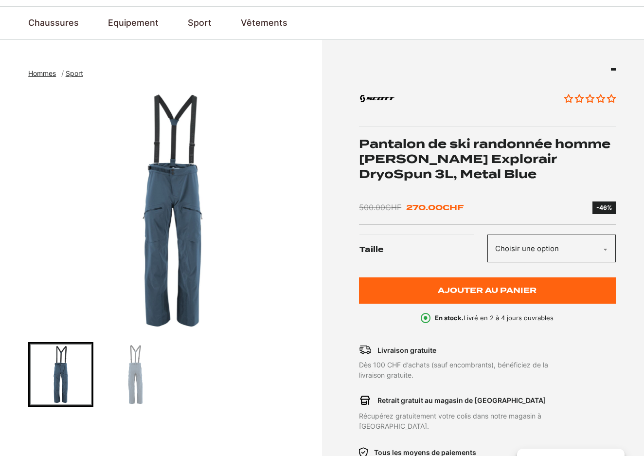
click at [140, 357] on img "Go to slide 2" at bounding box center [136, 375] width 62 height 62
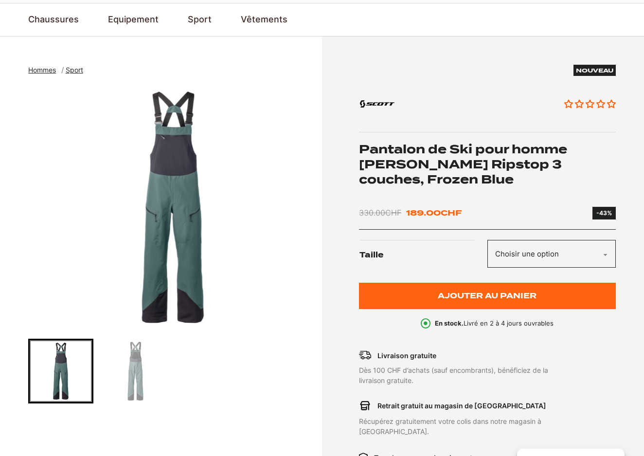
scroll to position [65, 0]
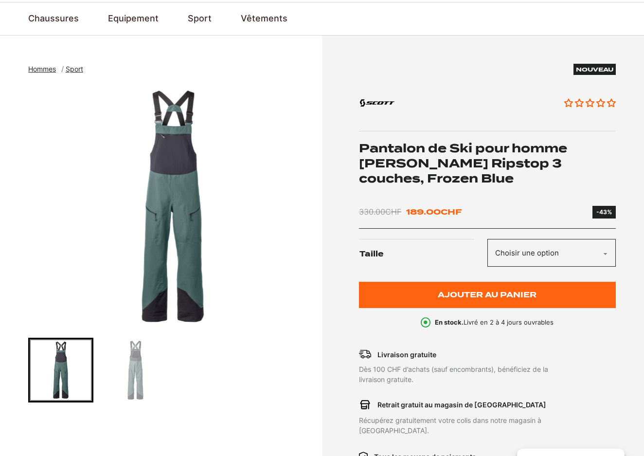
click at [178, 263] on img "1 of 2" at bounding box center [172, 206] width 289 height 243
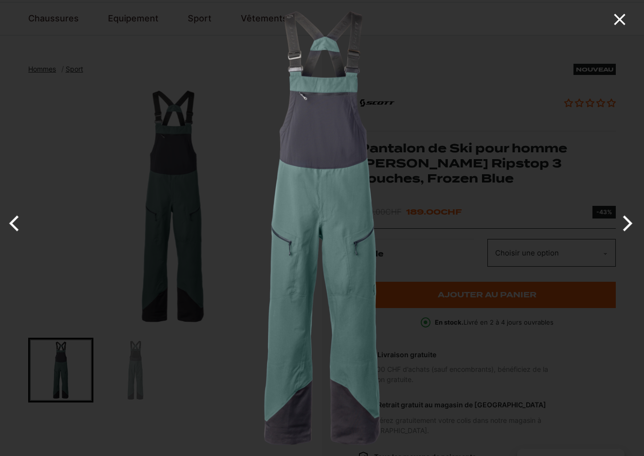
click at [619, 17] on icon "Close" at bounding box center [619, 19] width 19 height 19
